Goal: Information Seeking & Learning: Learn about a topic

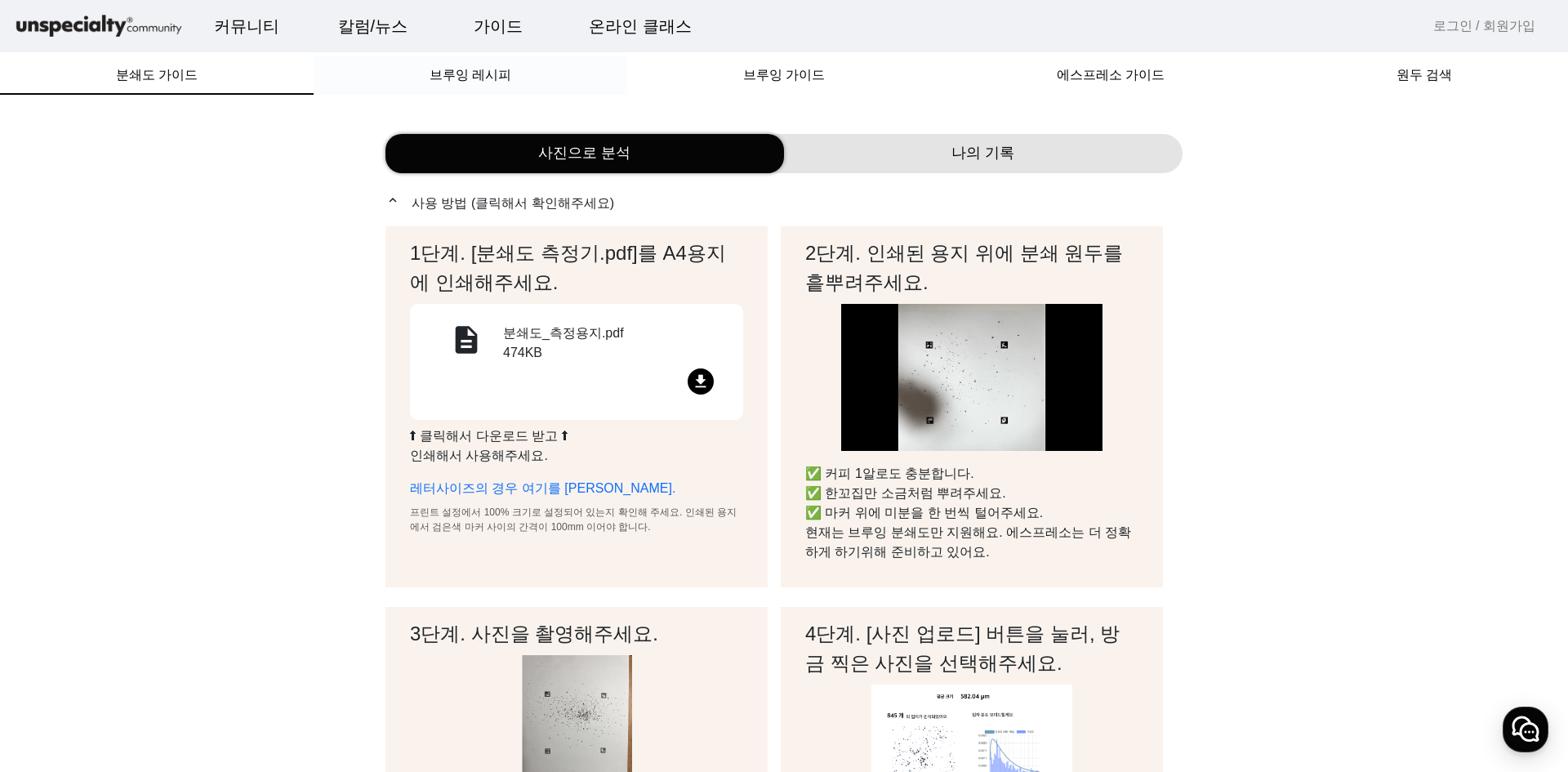
click at [473, 80] on span "브루잉 레시피" at bounding box center [470, 75] width 82 height 13
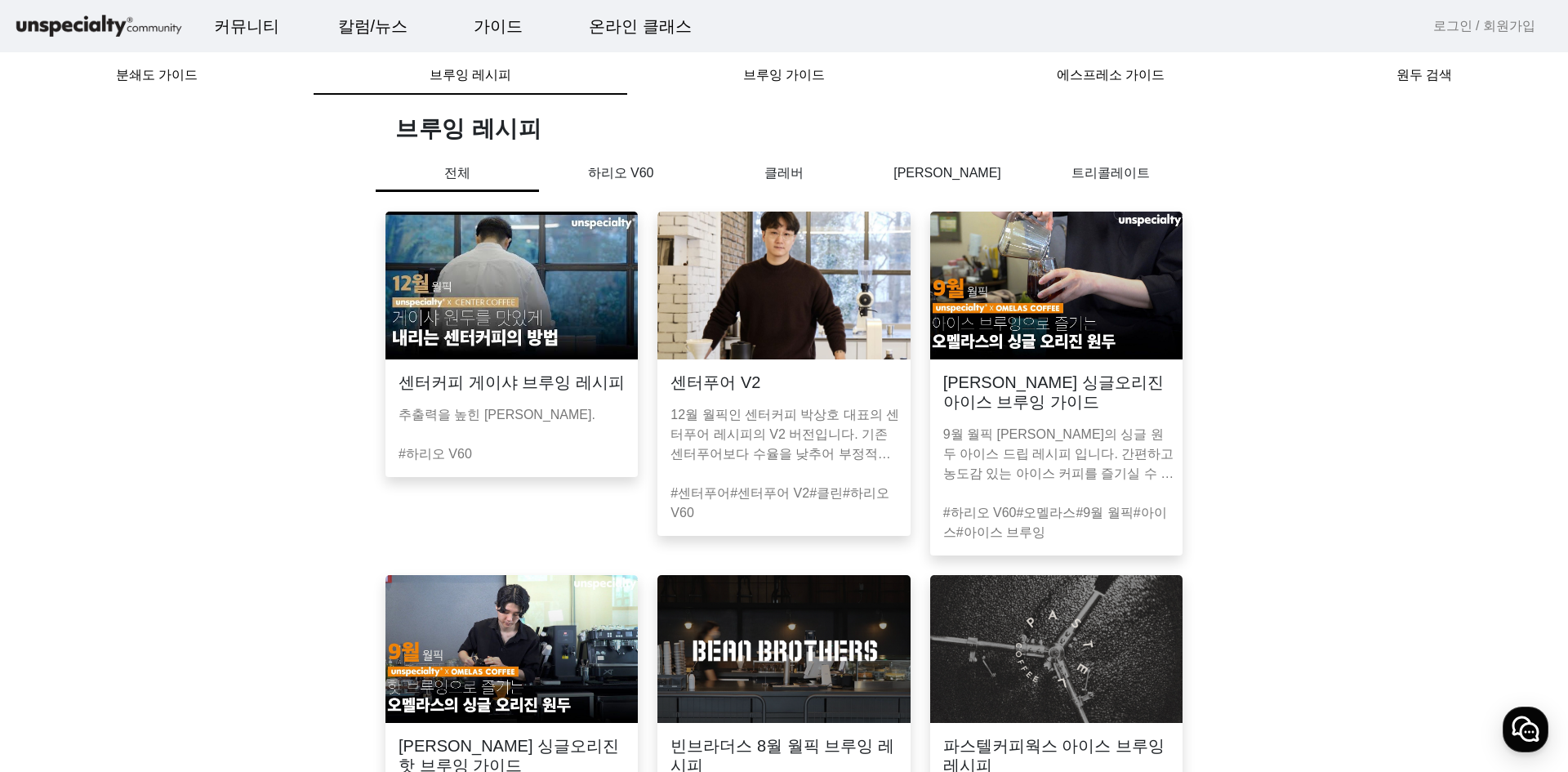
click at [626, 183] on p "하리오 V60" at bounding box center [620, 173] width 163 height 20
click at [629, 168] on p "하리오 V60" at bounding box center [620, 177] width 163 height 29
click at [793, 178] on p "클레버" at bounding box center [784, 173] width 163 height 20
click at [957, 174] on p "[PERSON_NAME]" at bounding box center [947, 173] width 163 height 20
click at [798, 77] on span "브루잉 가이드" at bounding box center [784, 75] width 82 height 13
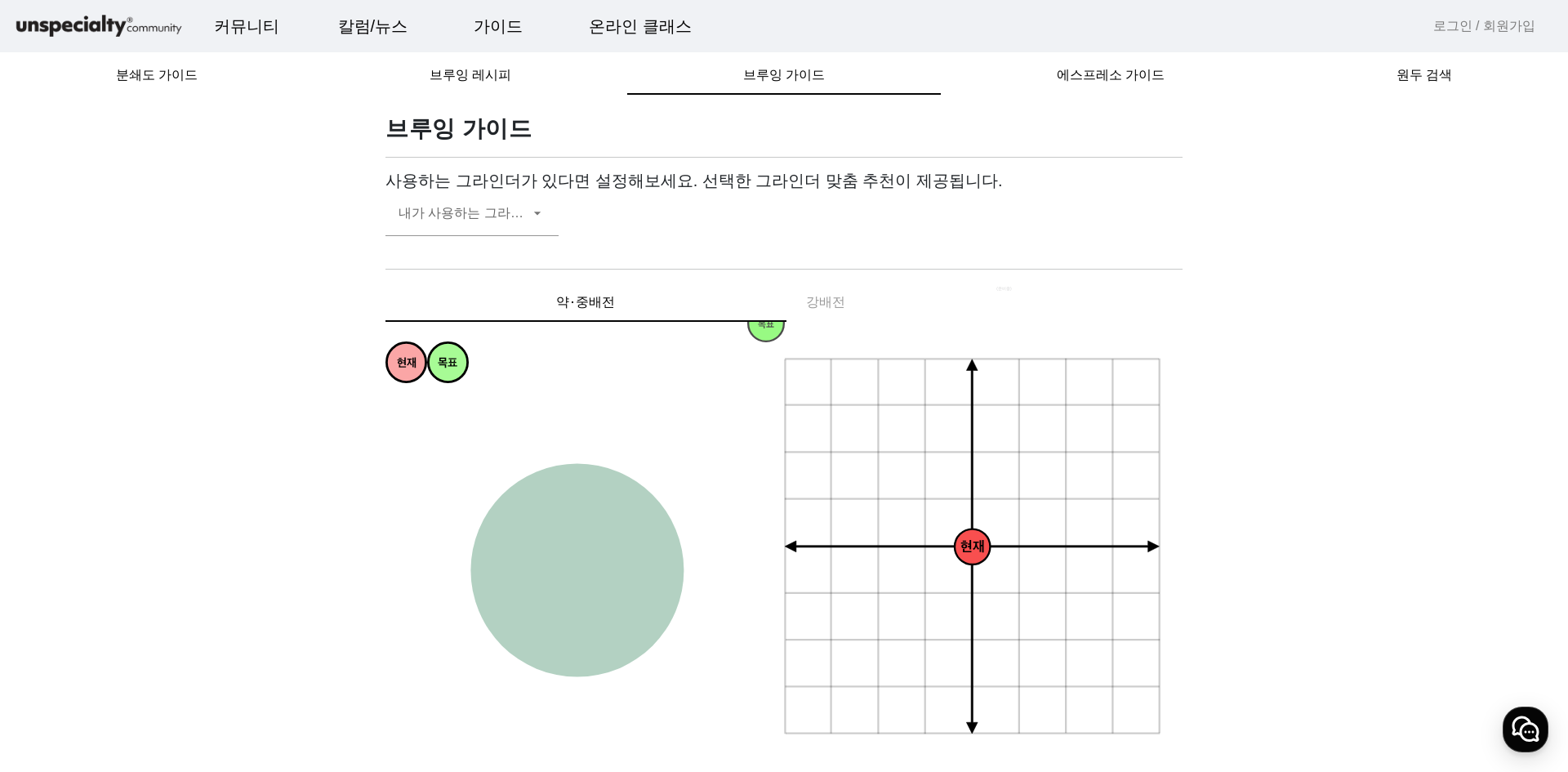
click at [119, 16] on img at bounding box center [99, 26] width 172 height 29
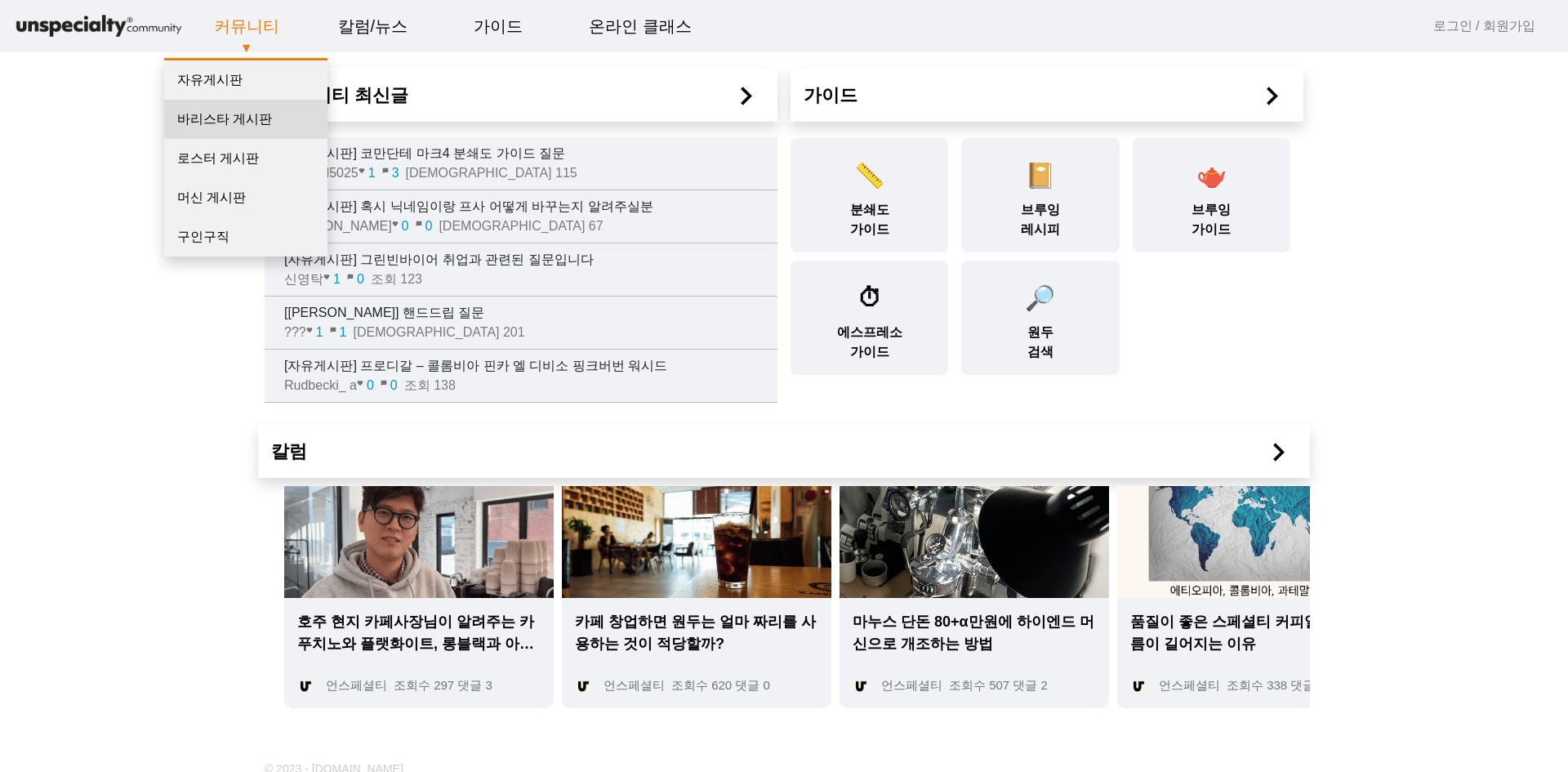
click at [237, 120] on link "바리스타 게시판" at bounding box center [245, 119] width 163 height 39
